Goal: Navigation & Orientation: Go to known website

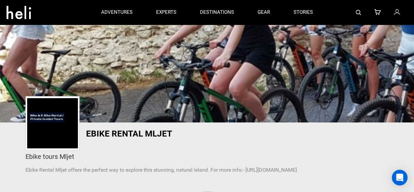
click at [34, 120] on img at bounding box center [52, 123] width 51 height 50
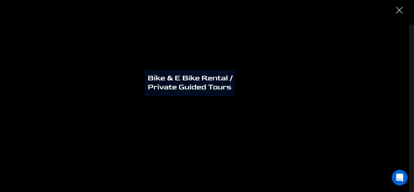
click at [397, 9] on img "Close" at bounding box center [399, 10] width 7 height 7
